Goal: Information Seeking & Learning: Learn about a topic

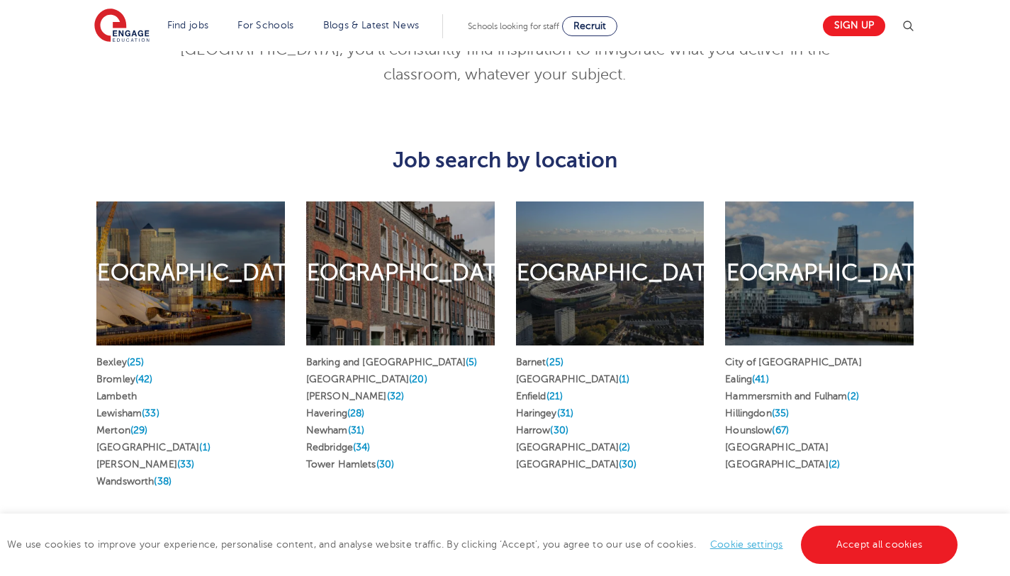
scroll to position [714, 0]
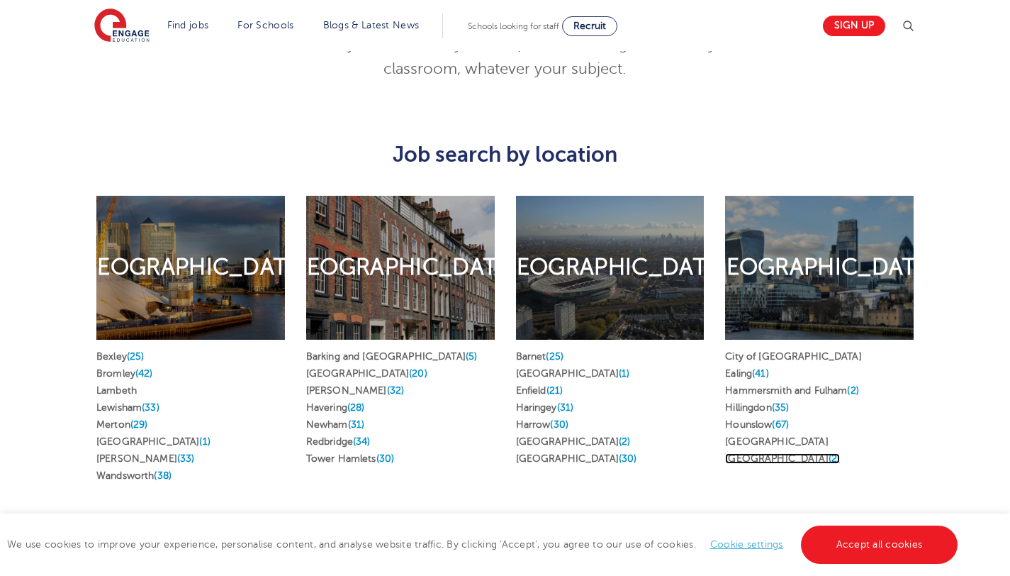
click at [739, 453] on link "Westminster (2)" at bounding box center [782, 458] width 115 height 11
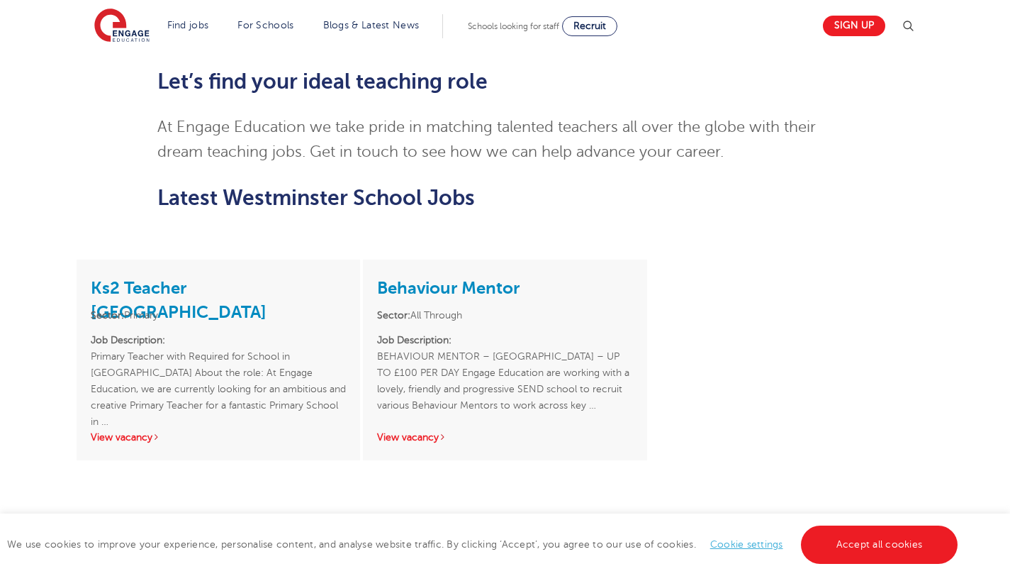
scroll to position [1189, 0]
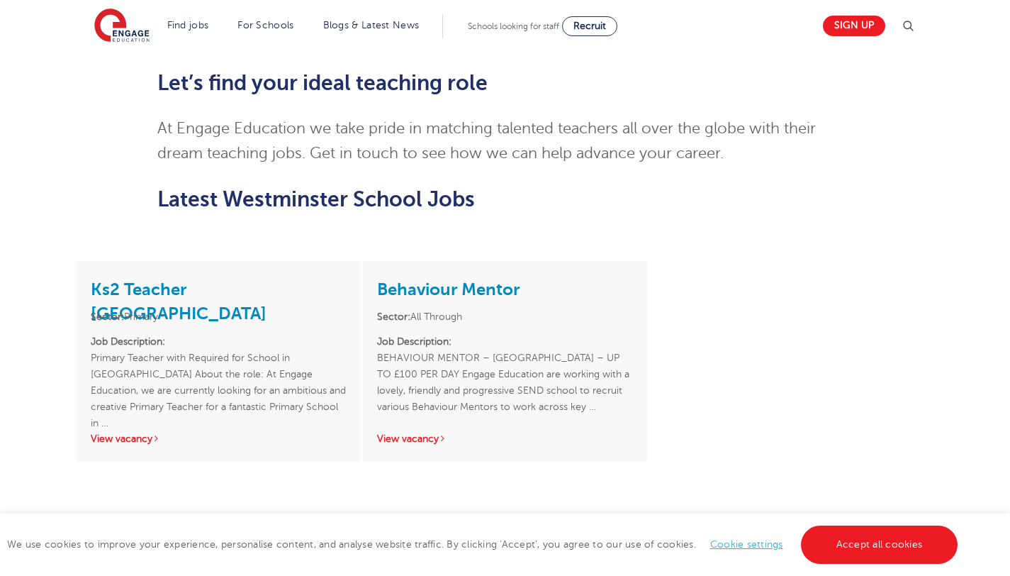
click at [435, 382] on div "Behaviour Mentor Sector: All Through Job Description: BEHAVIOUR MENTOR – CAMDEN…" at bounding box center [505, 361] width 284 height 201
click at [439, 433] on link "View vacancy" at bounding box center [411, 438] width 69 height 11
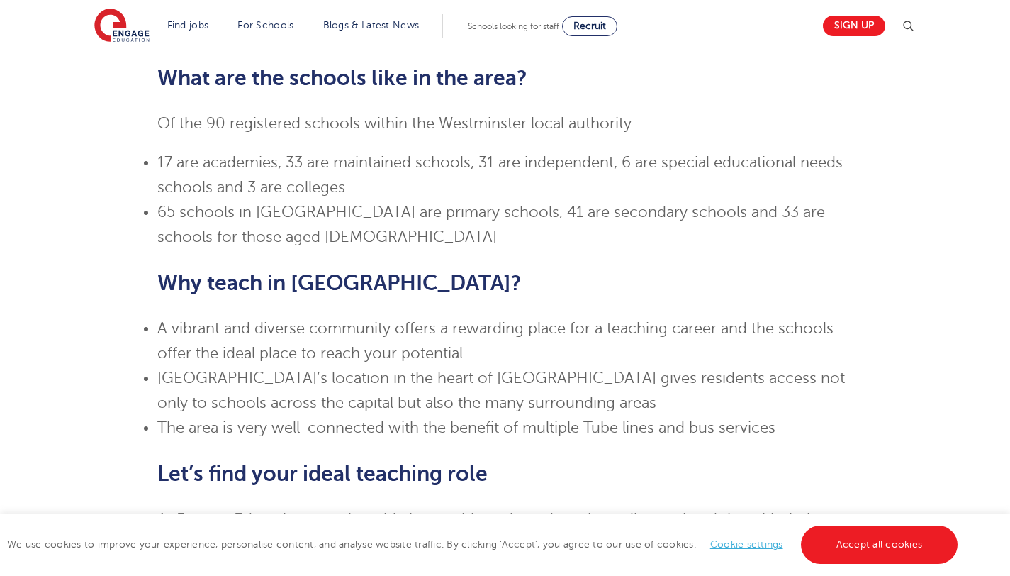
scroll to position [680, 0]
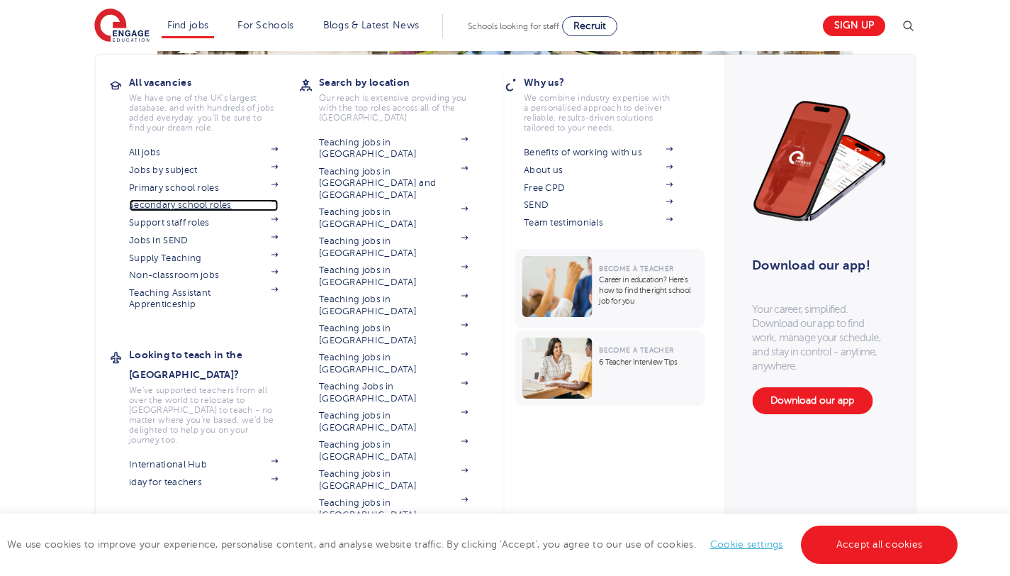
click at [218, 206] on link "Secondary school roles" at bounding box center [203, 204] width 149 height 11
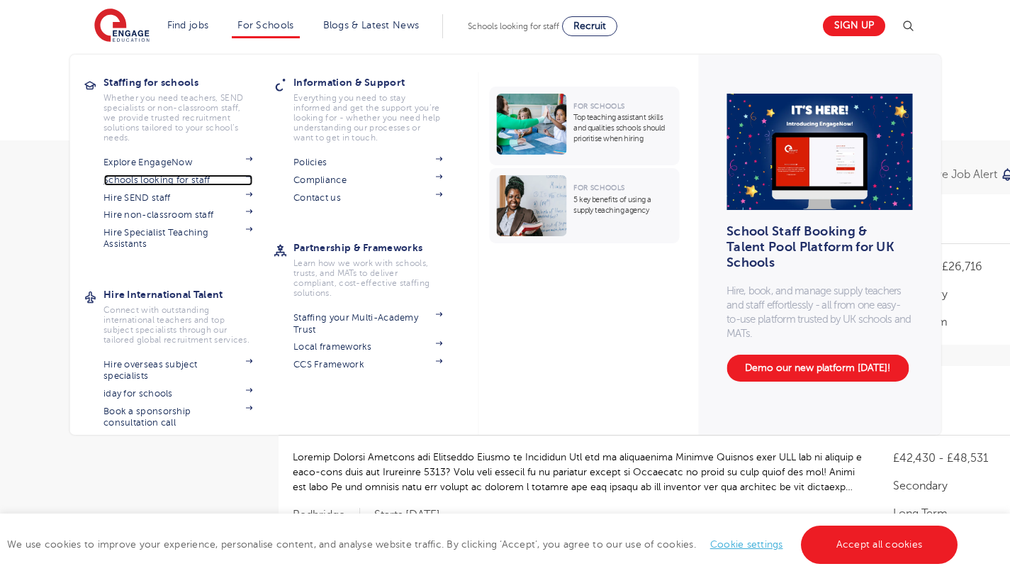
click at [252, 175] on img at bounding box center [248, 176] width 7 height 4
